Goal: Information Seeking & Learning: Understand process/instructions

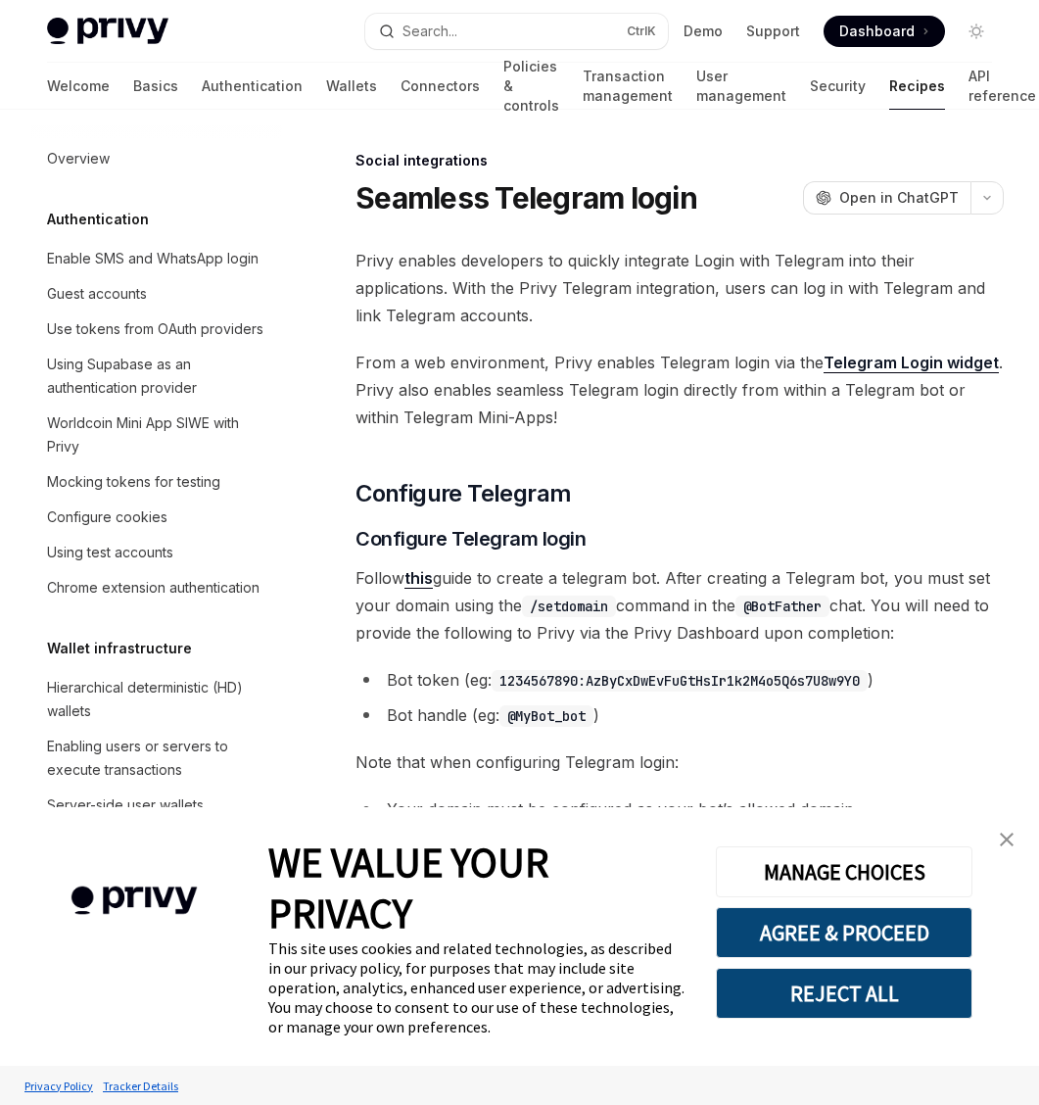
type textarea "*"
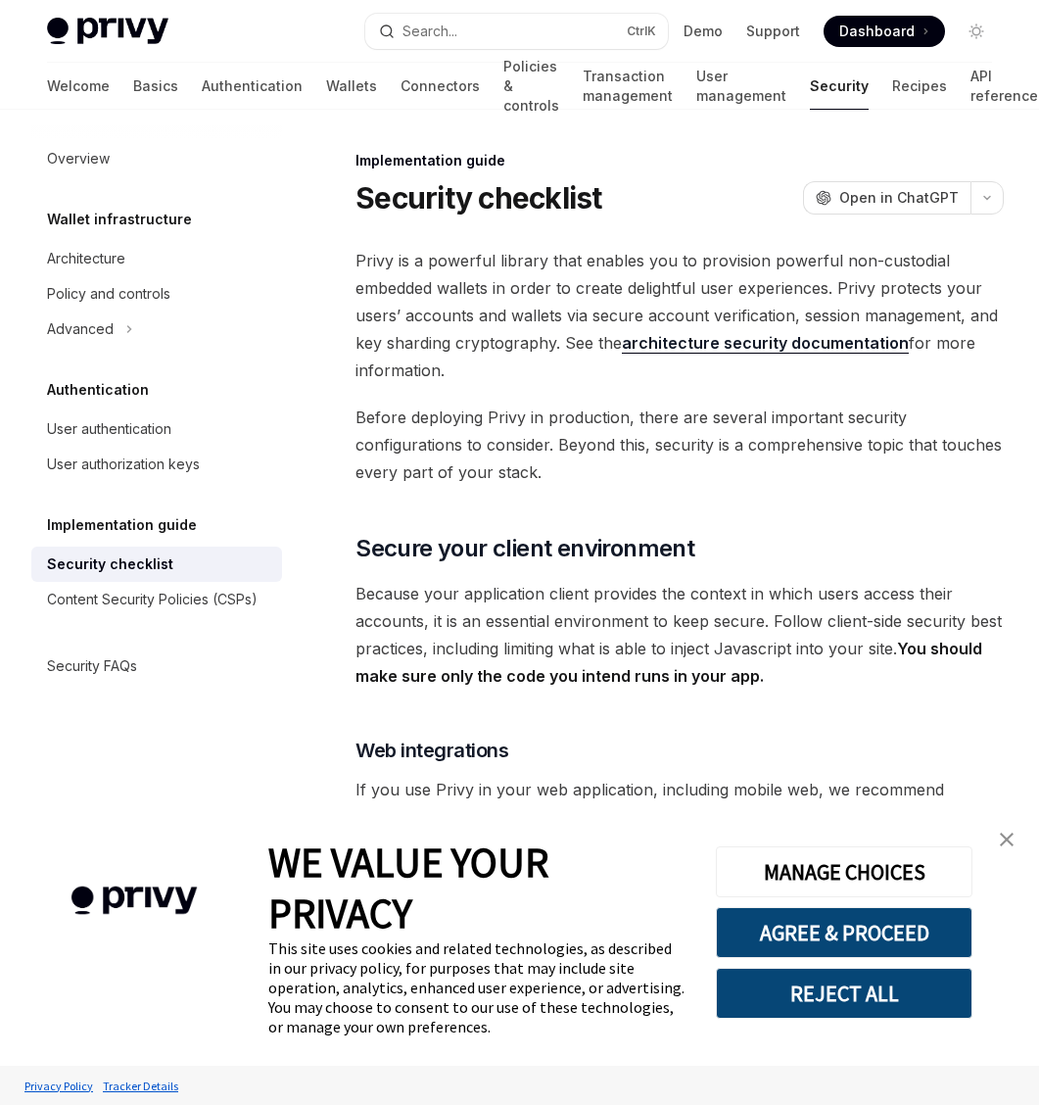
type textarea "*"
